Goal: Download file/media

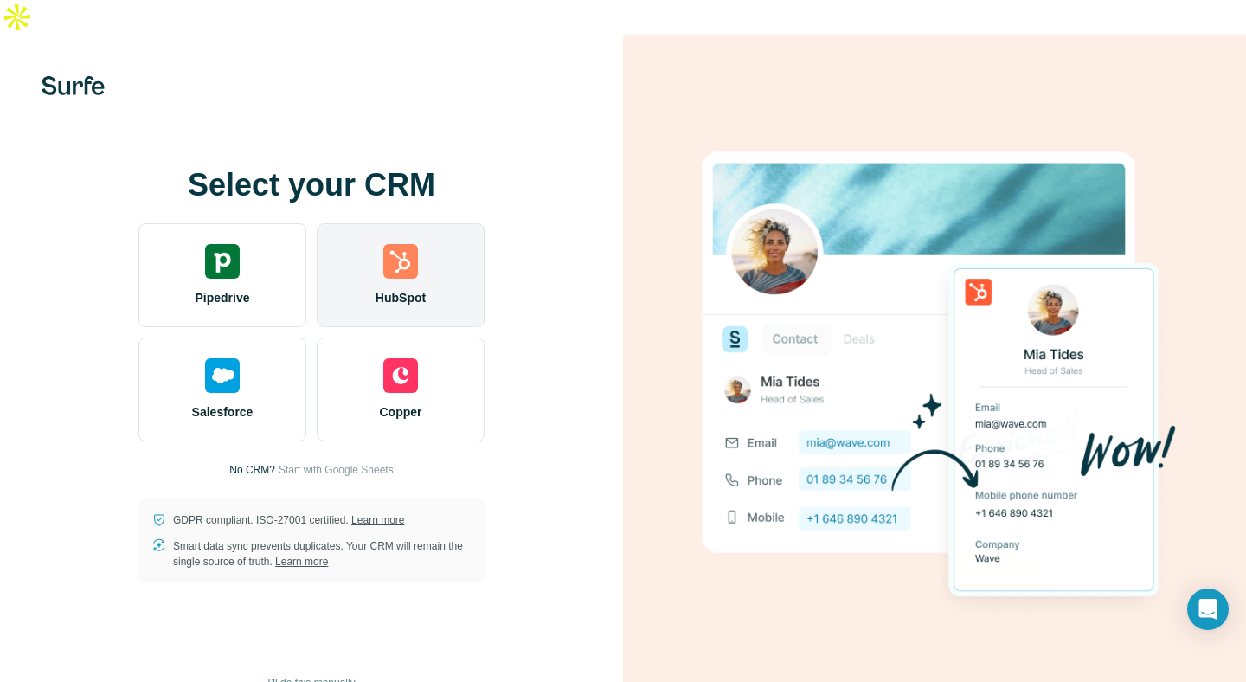
click at [426, 289] on span "HubSpot" at bounding box center [401, 297] width 50 height 17
click at [332, 223] on div "HubSpot" at bounding box center [401, 275] width 168 height 104
